Goal: Find contact information: Find contact information

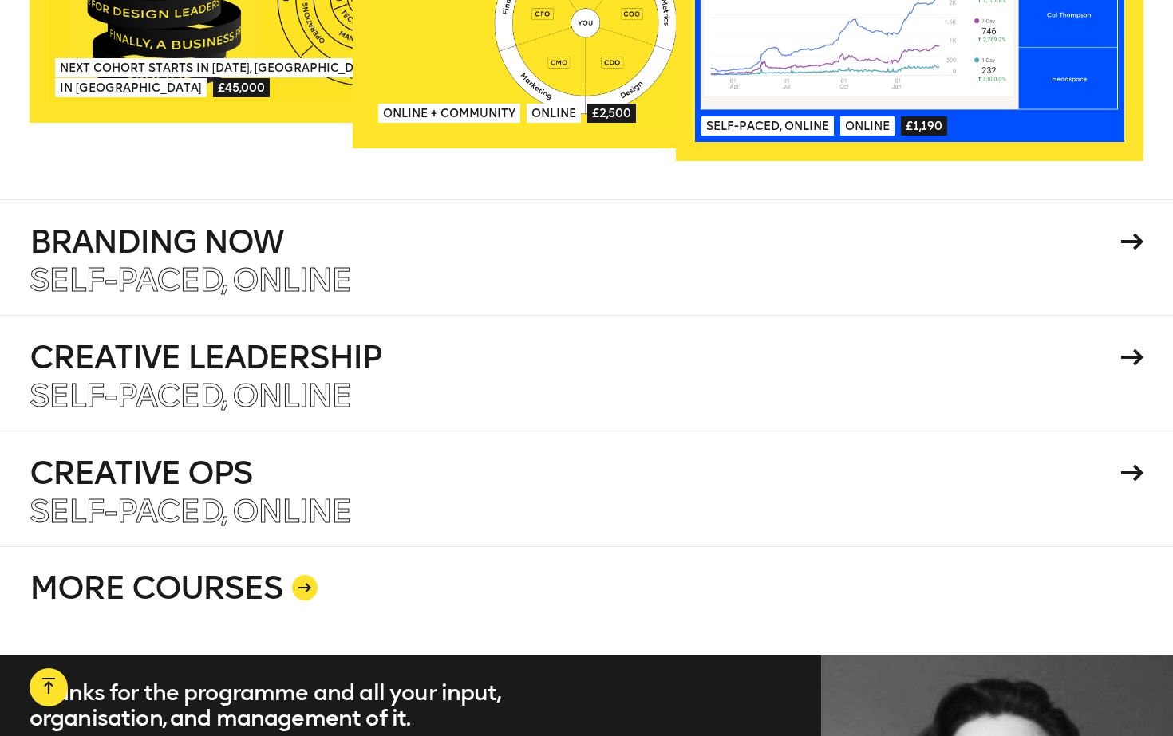
scroll to position [2979, 0]
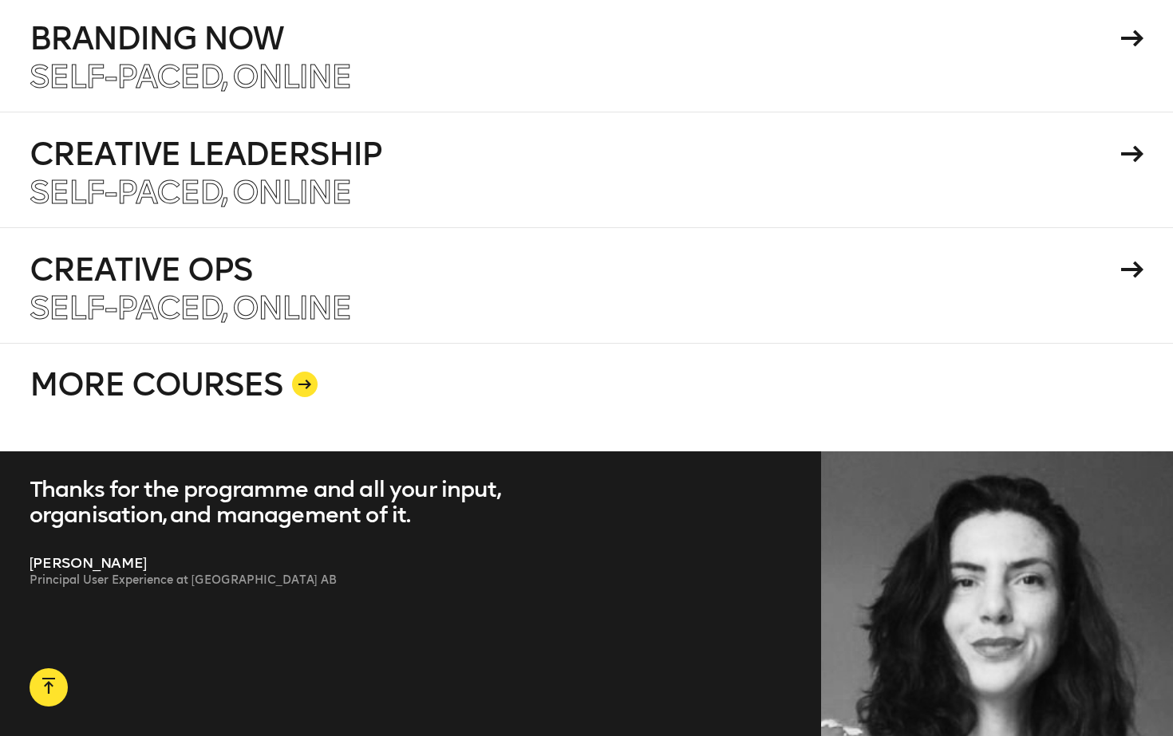
click at [277, 372] on link "MORE COURSES" at bounding box center [587, 397] width 1115 height 109
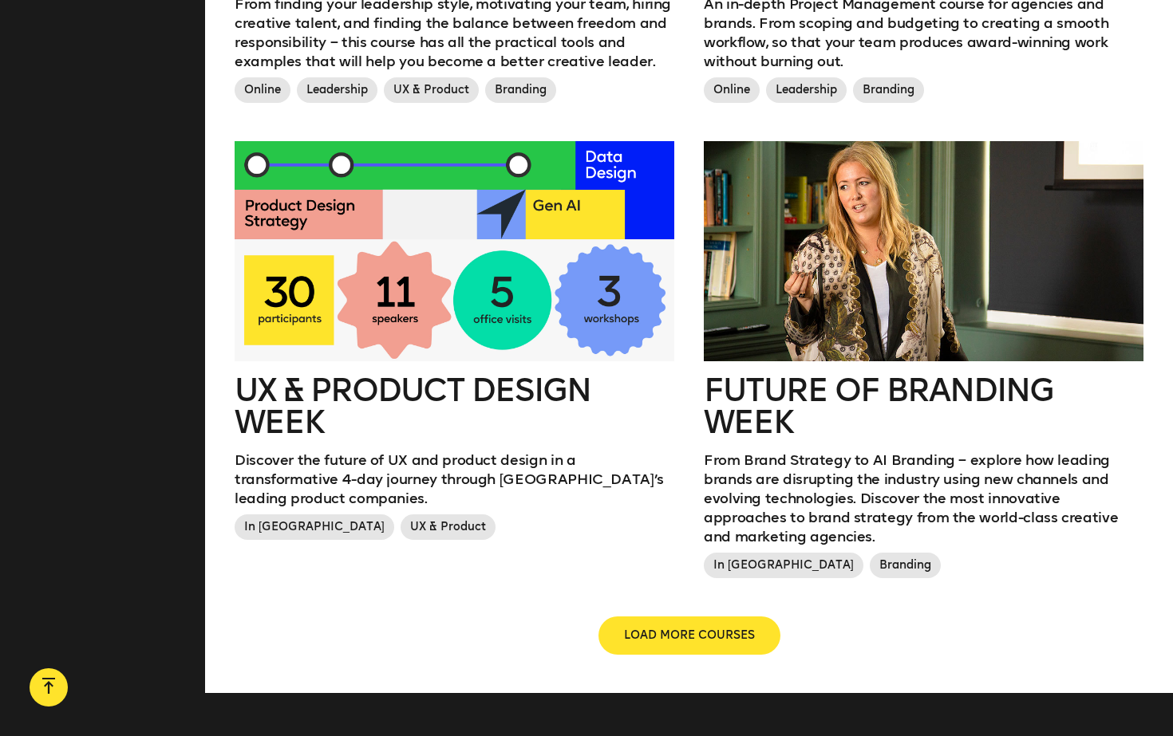
scroll to position [1722, 0]
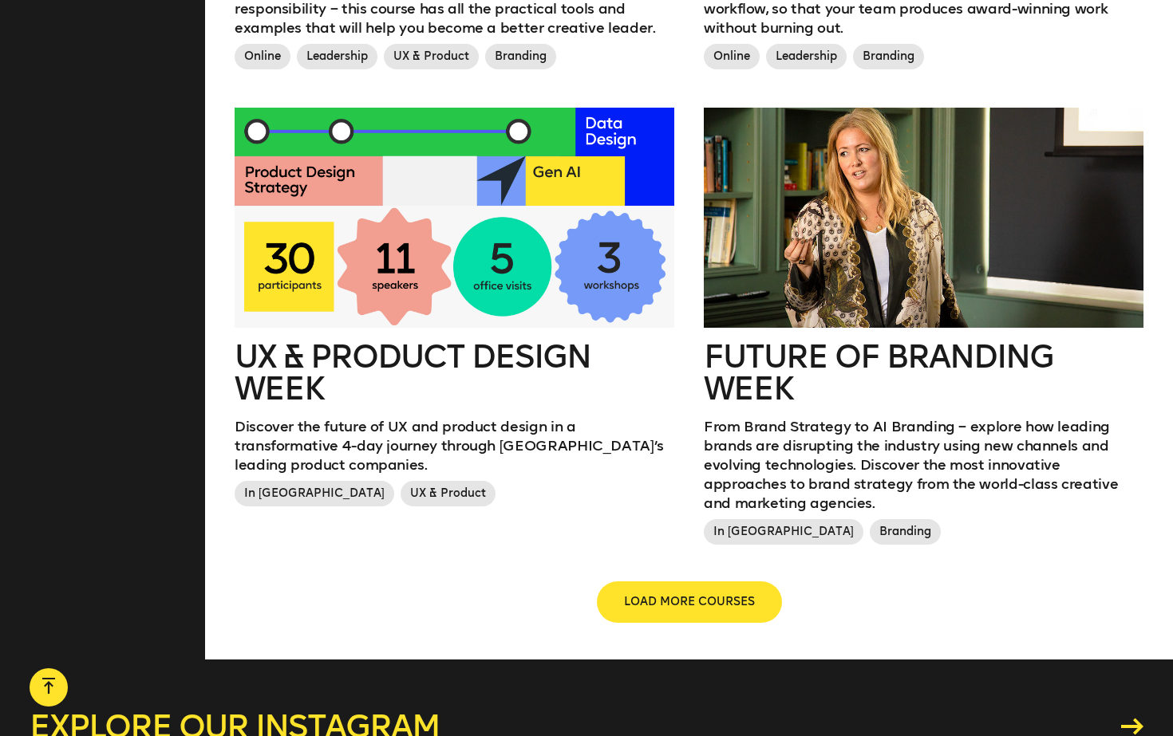
click at [695, 583] on button "LOAD MORE COURSES" at bounding box center [689, 602] width 182 height 38
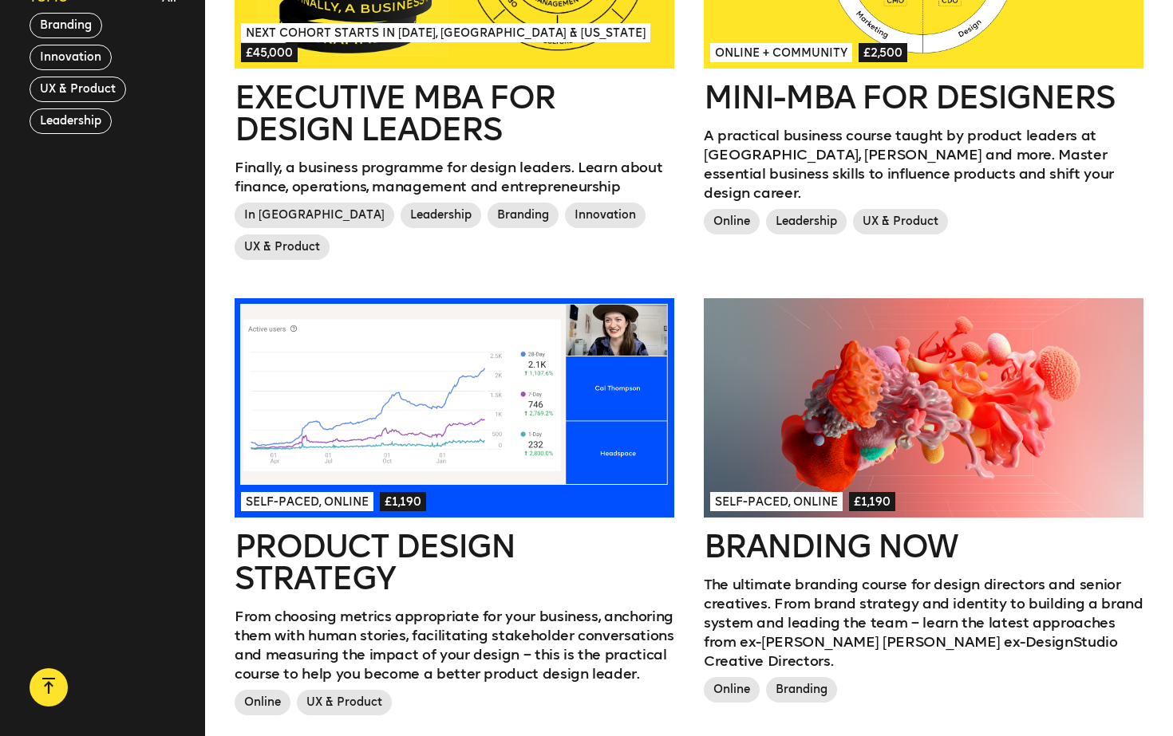
scroll to position [0, 0]
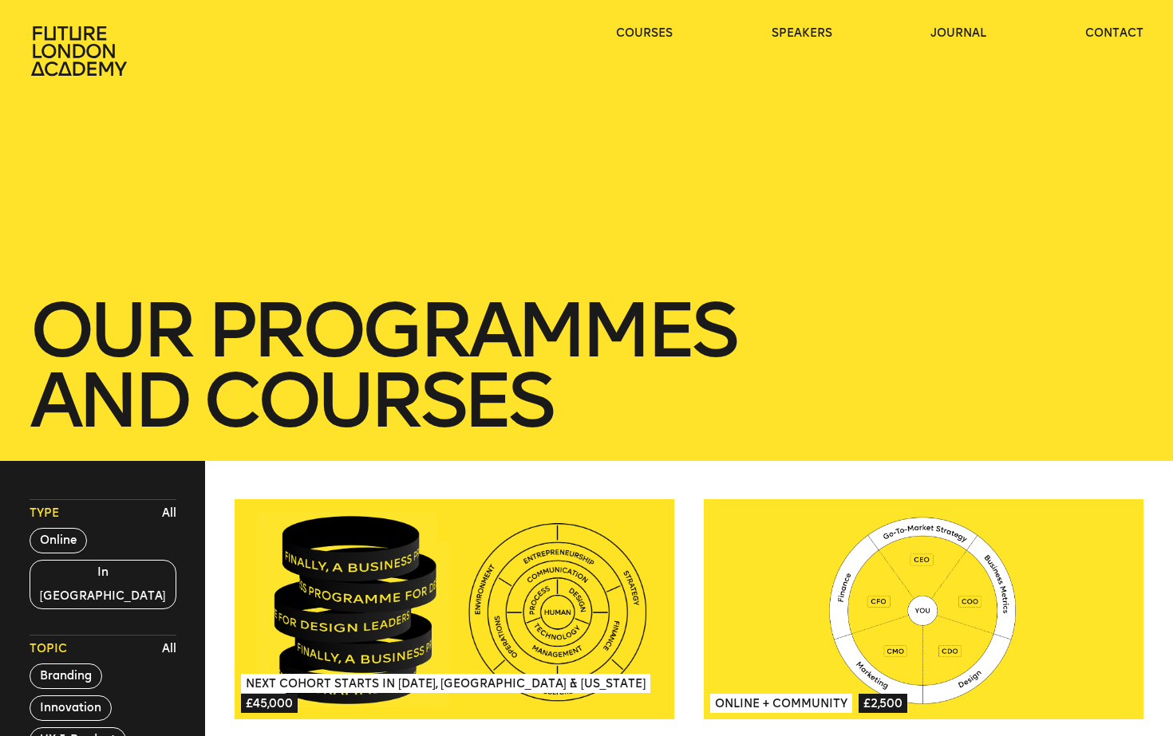
click at [101, 61] on icon at bounding box center [79, 50] width 96 height 49
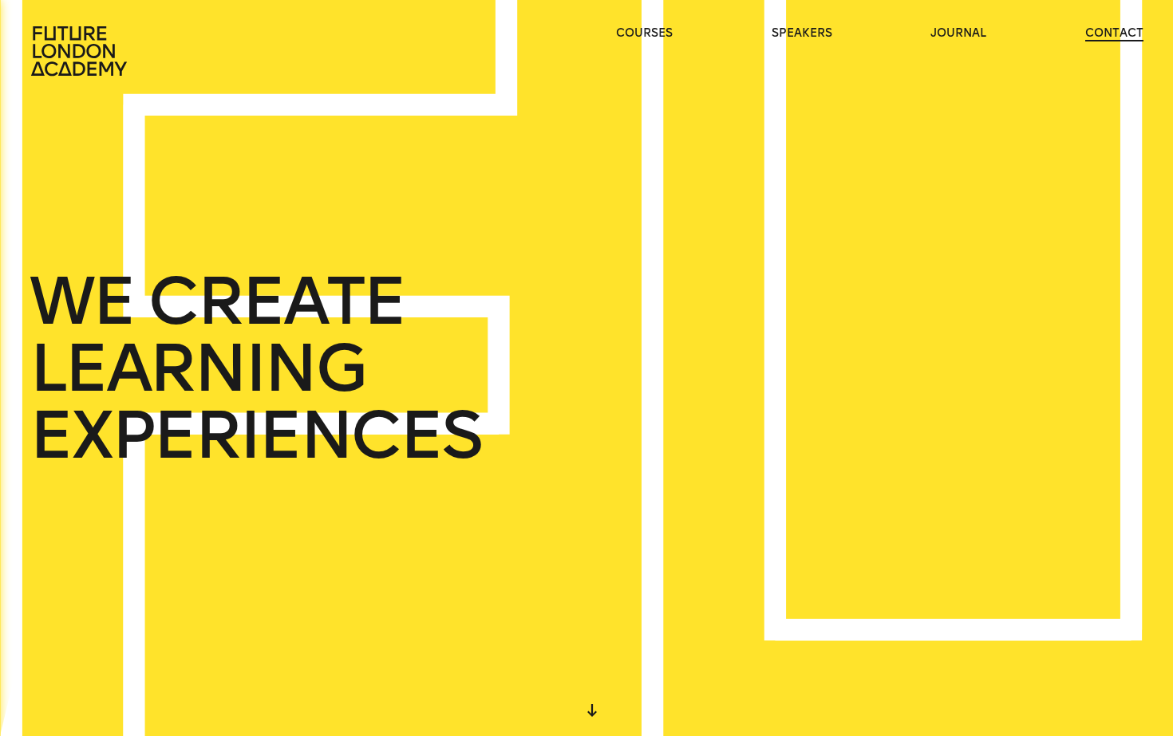
click at [1115, 30] on link "contact" at bounding box center [1114, 34] width 58 height 16
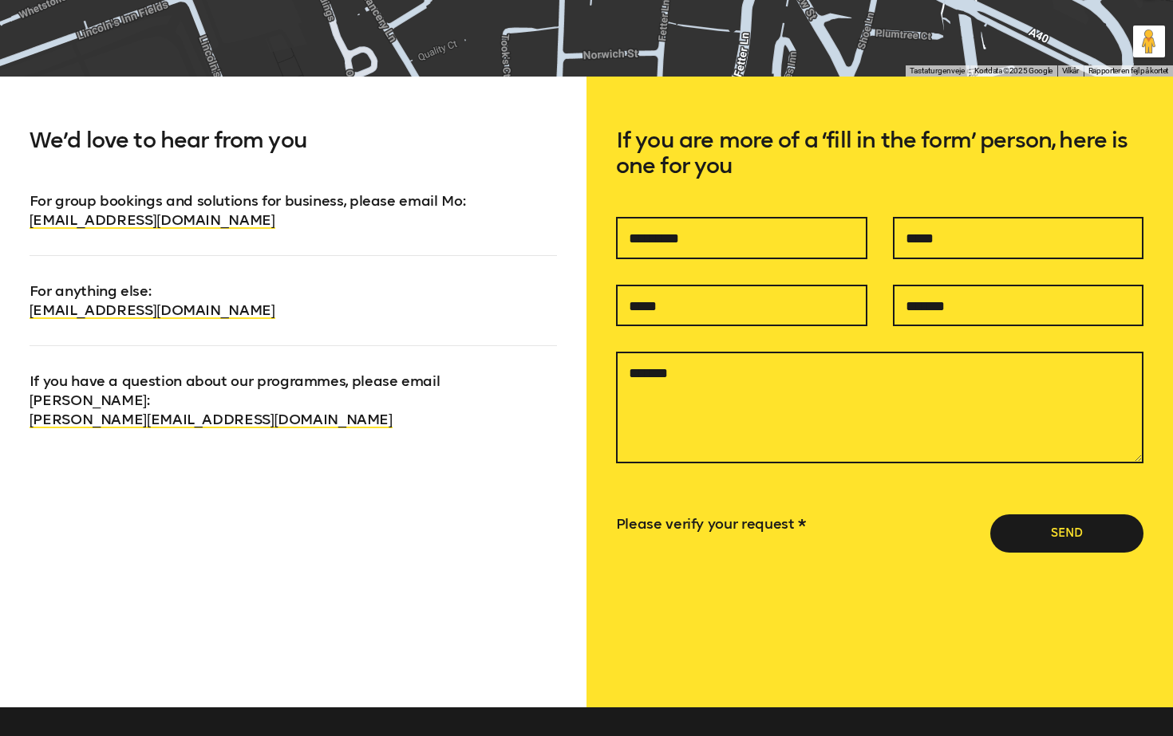
scroll to position [1014, 0]
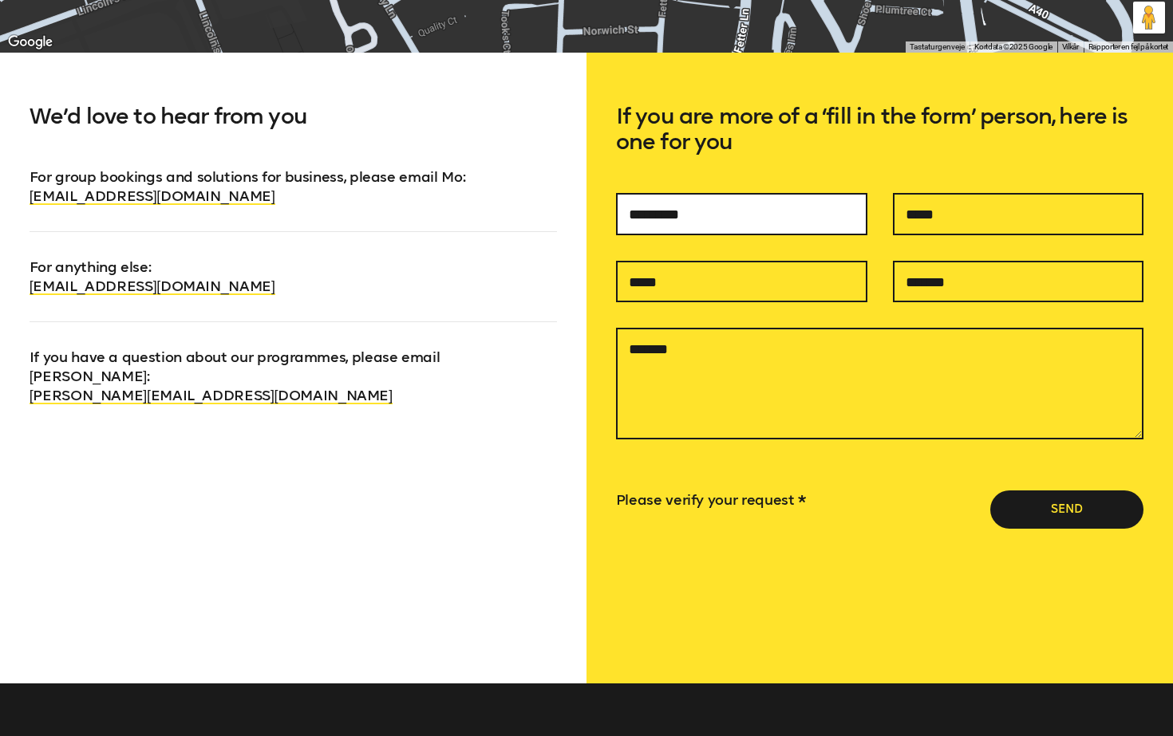
click at [723, 233] on input "text" at bounding box center [741, 214] width 251 height 42
type input "*"
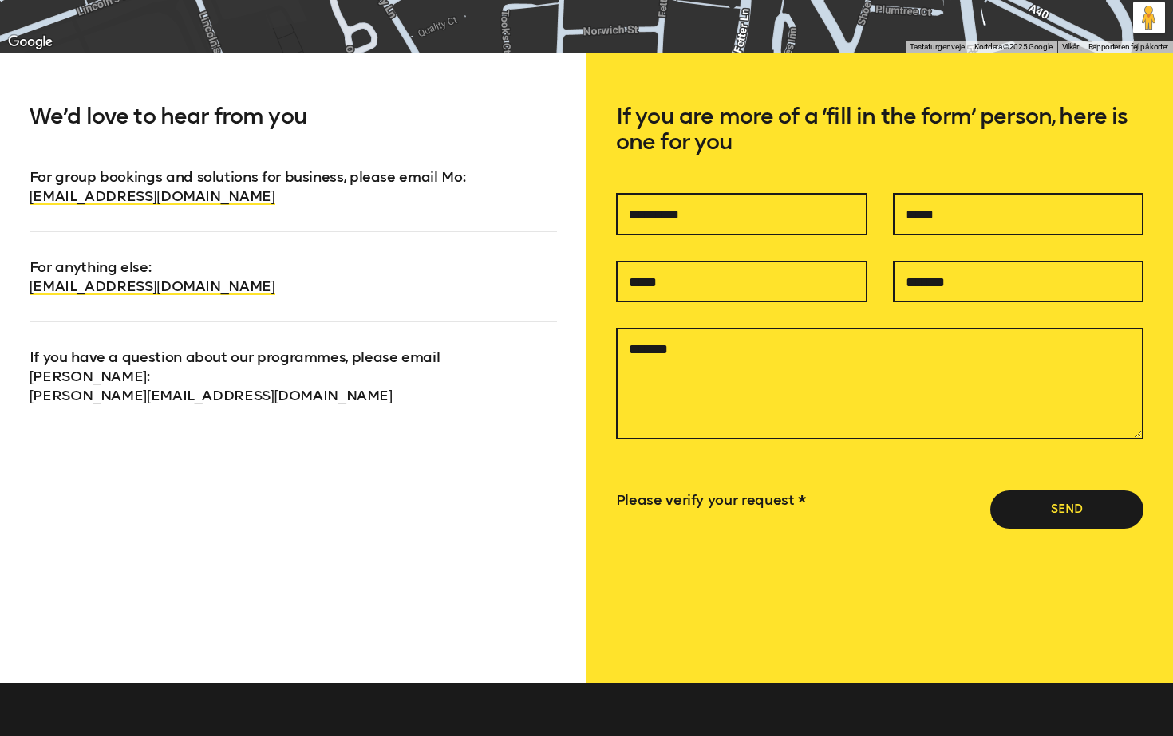
click at [248, 387] on link "[PERSON_NAME][EMAIL_ADDRESS][DOMAIN_NAME]" at bounding box center [211, 396] width 363 height 18
